Goal: Task Accomplishment & Management: Manage account settings

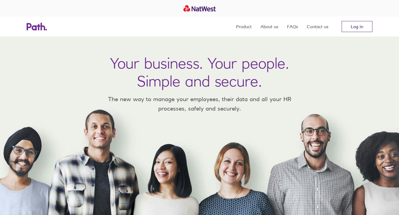
click at [352, 25] on link "Log in" at bounding box center [356, 26] width 31 height 11
click at [358, 26] on link "Log in" at bounding box center [356, 26] width 31 height 11
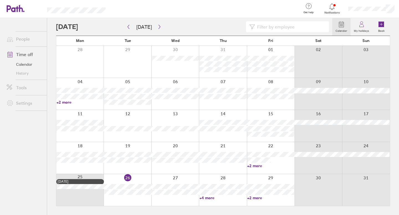
click at [211, 198] on link "+4 more" at bounding box center [222, 198] width 47 height 5
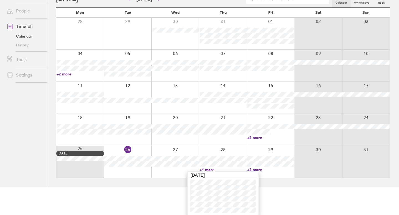
scroll to position [29, 0]
click at [254, 167] on link "+2 more" at bounding box center [270, 169] width 47 height 5
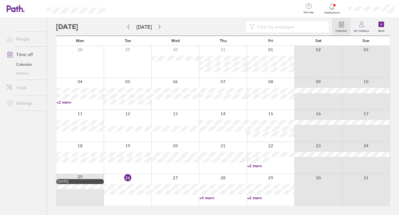
scroll to position [0, 0]
click at [255, 199] on link "+2 more" at bounding box center [270, 198] width 47 height 5
